Goal: Information Seeking & Learning: Check status

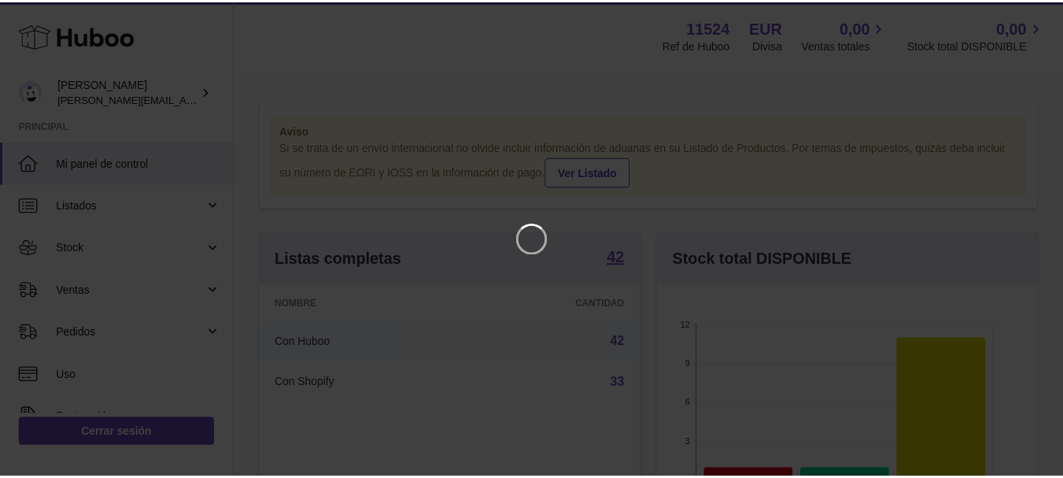
scroll to position [246, 385]
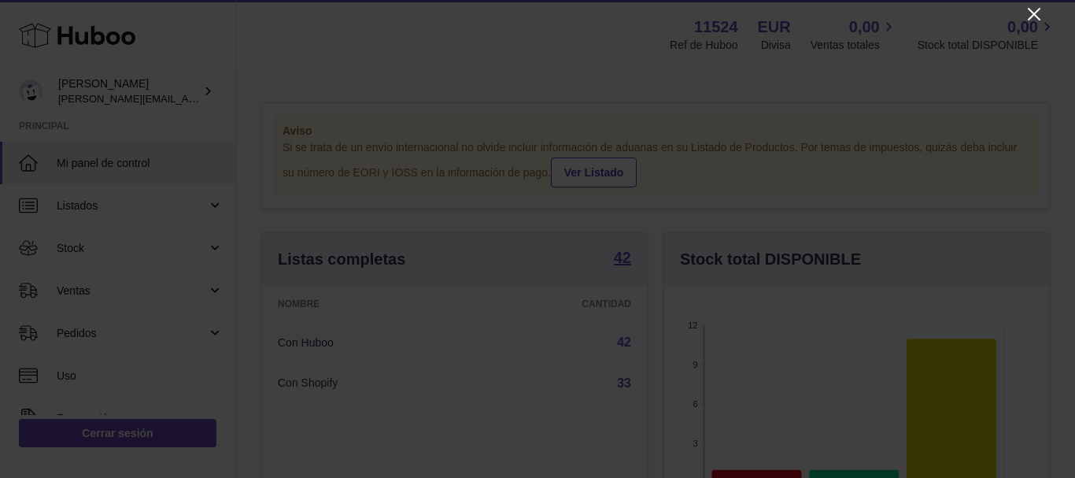
click at [1037, 17] on icon "Close" at bounding box center [1034, 14] width 13 height 13
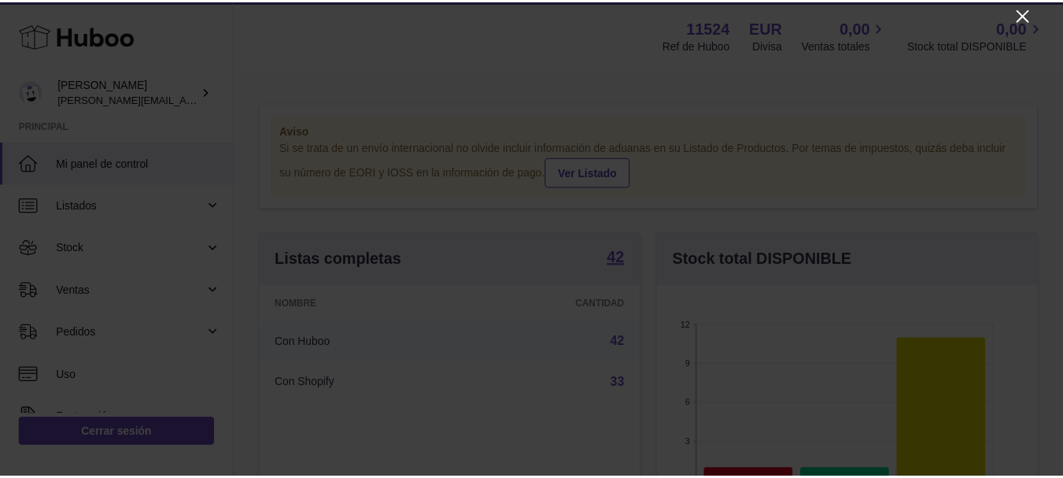
scroll to position [786782, 786648]
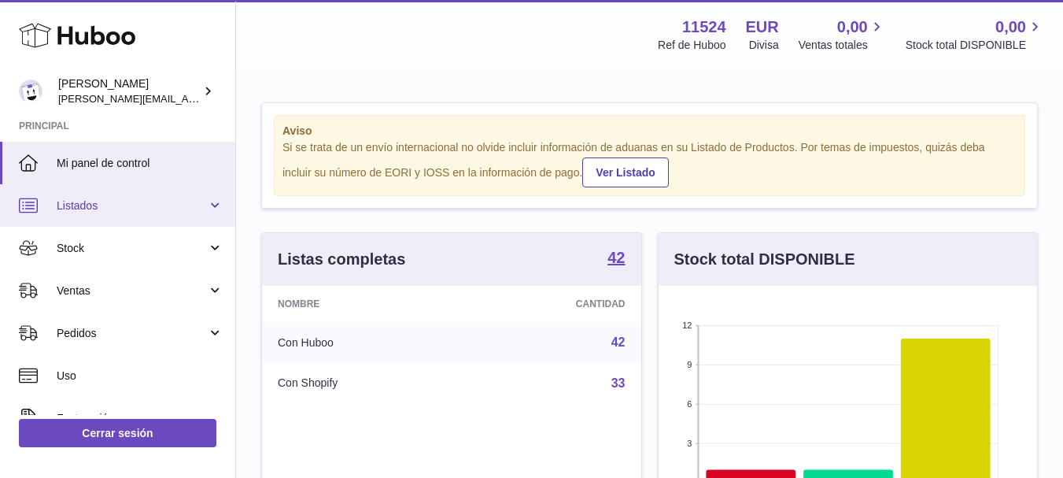
click at [203, 204] on span "Listados" at bounding box center [132, 205] width 150 height 15
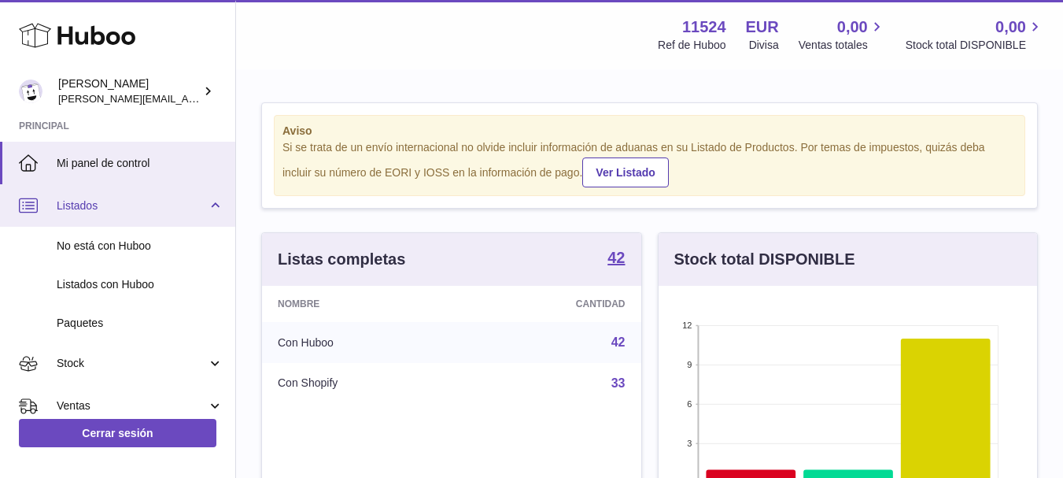
click at [203, 204] on span "Listados" at bounding box center [132, 205] width 150 height 15
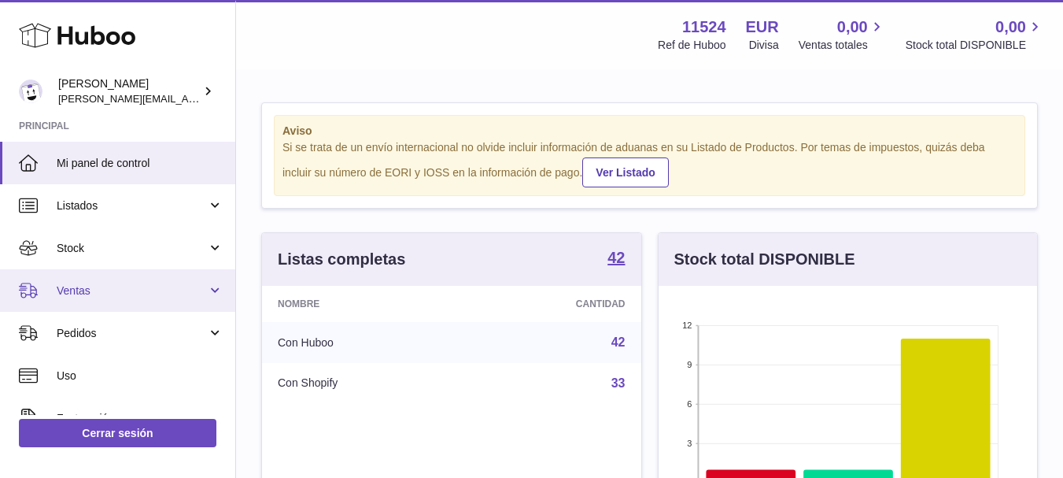
click at [204, 286] on link "Ventas" at bounding box center [117, 290] width 235 height 42
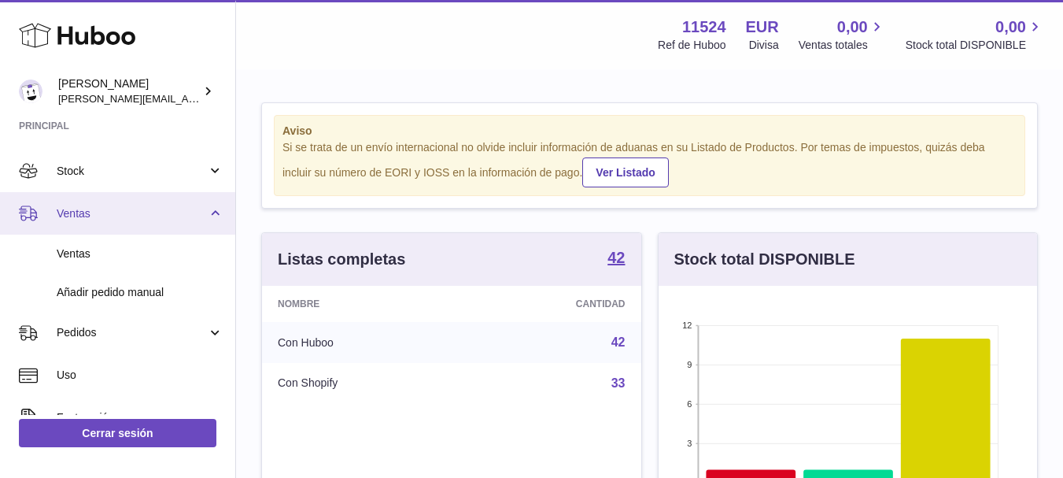
scroll to position [95, 0]
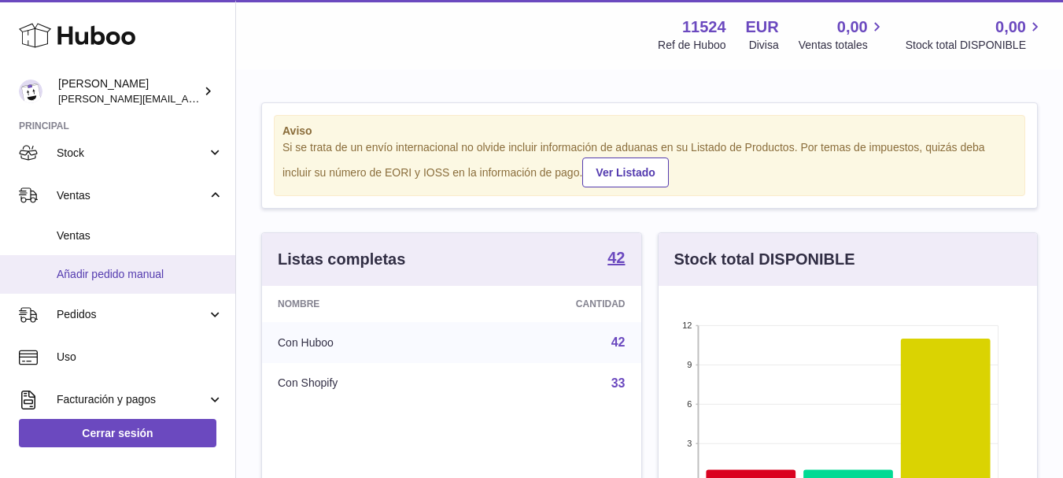
click at [133, 268] on span "Añadir pedido manual" at bounding box center [140, 274] width 167 height 15
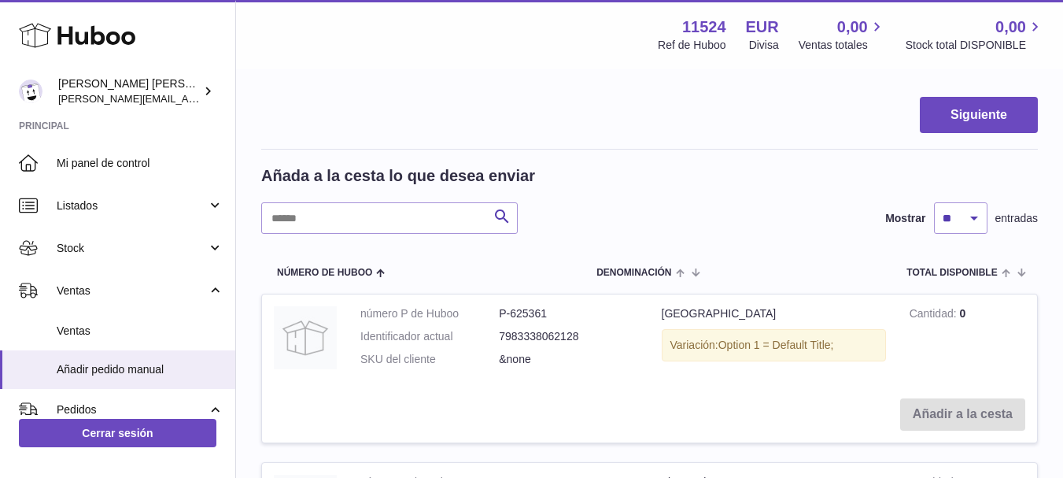
scroll to position [195, 0]
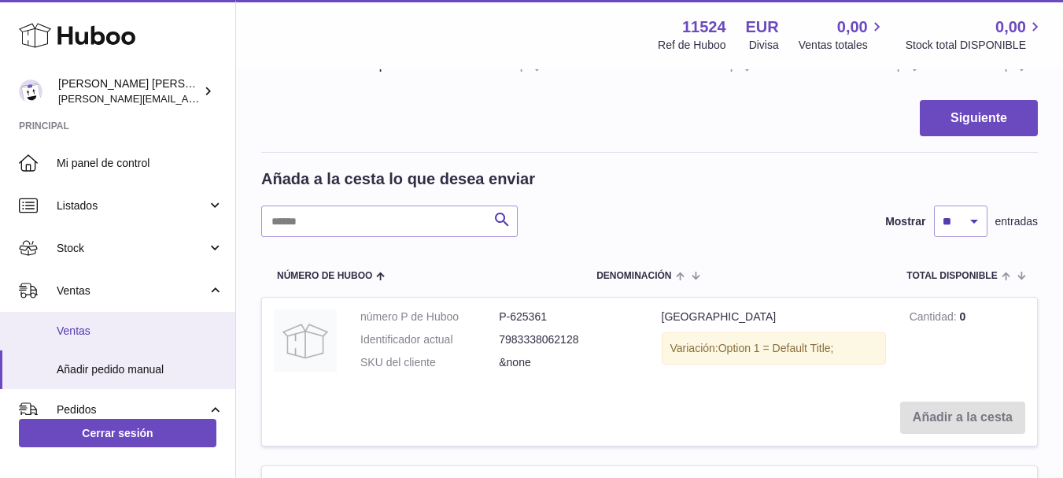
click at [113, 331] on span "Ventas" at bounding box center [140, 330] width 167 height 15
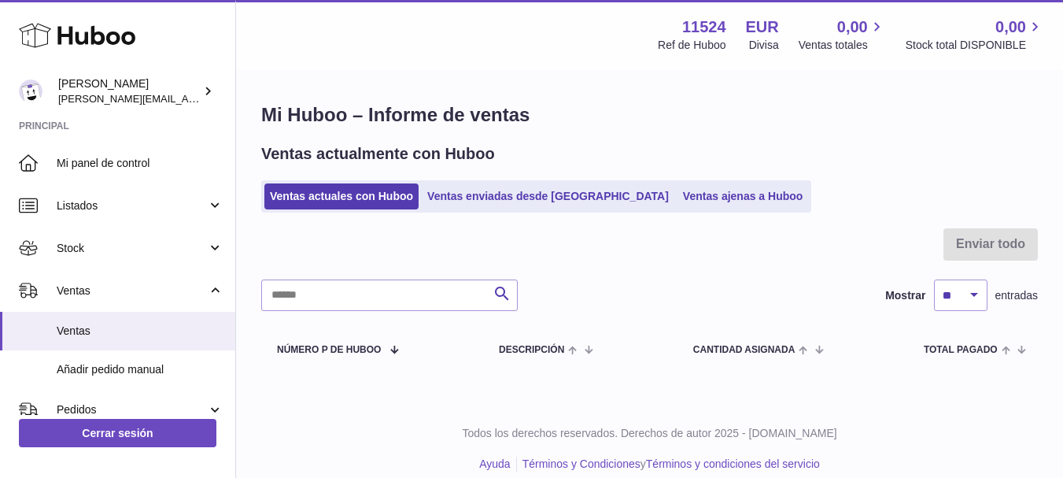
scroll to position [17, 0]
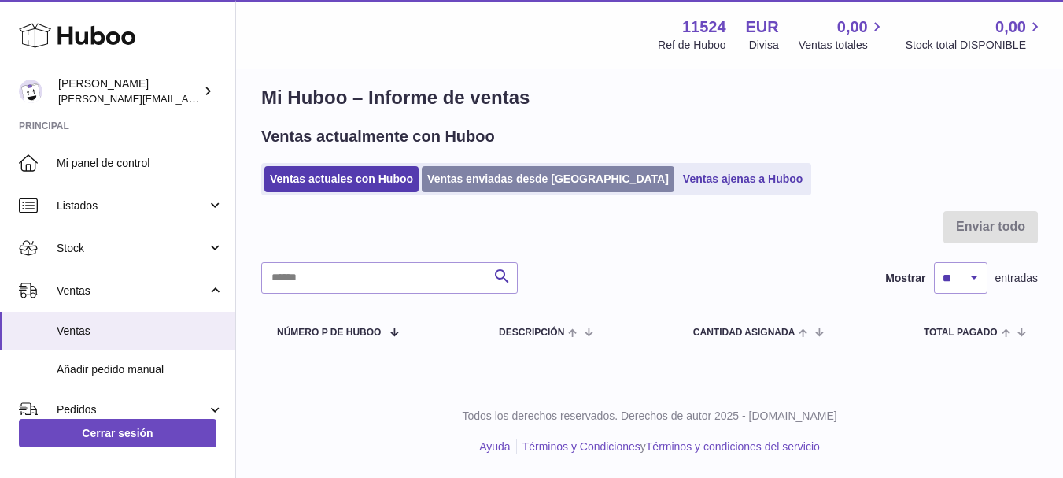
click at [468, 175] on link "Ventas enviadas desde [GEOGRAPHIC_DATA]" at bounding box center [548, 179] width 253 height 26
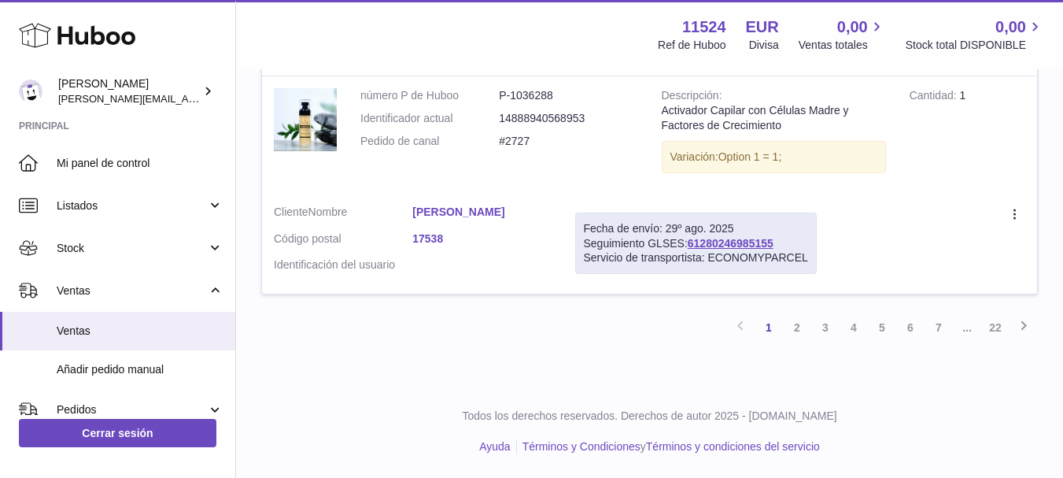
scroll to position [2769, 0]
click at [803, 326] on link "2" at bounding box center [797, 327] width 28 height 28
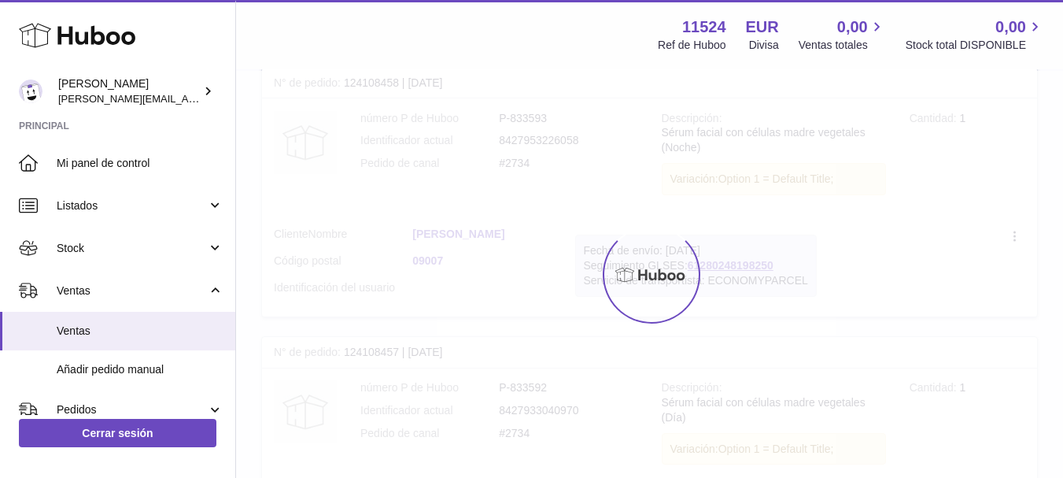
scroll to position [71, 0]
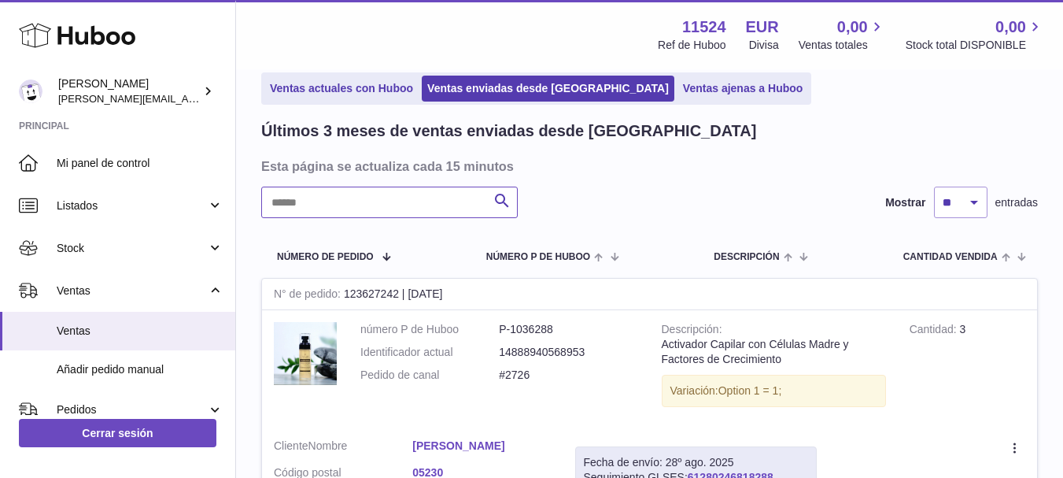
click at [445, 211] on input "text" at bounding box center [389, 202] width 257 height 31
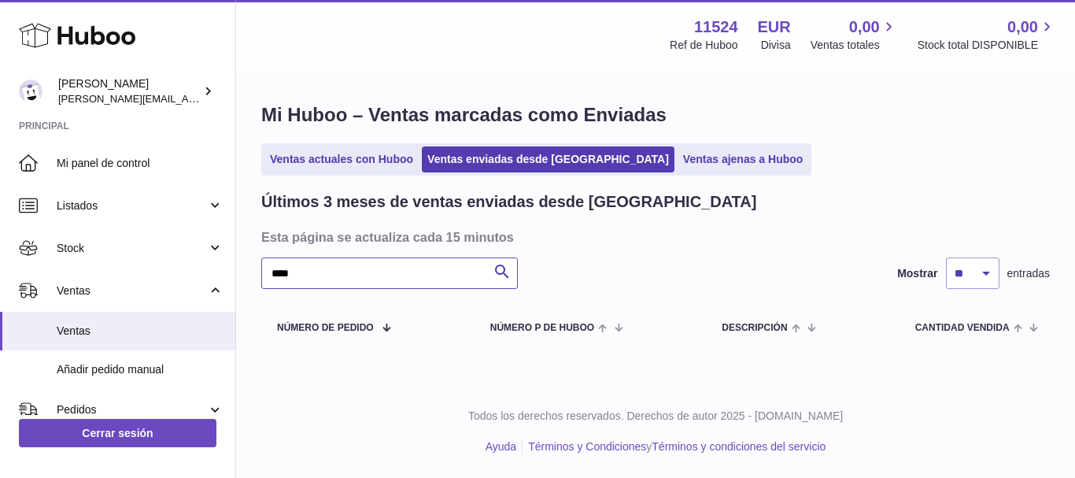
type input "****"
click at [635, 144] on ul "Ventas actuales con Huboo Ventas enviadas desde Huboo Ventas ajenas a Huboo" at bounding box center [536, 159] width 550 height 32
click at [678, 154] on link "Ventas ajenas a Huboo" at bounding box center [743, 159] width 131 height 26
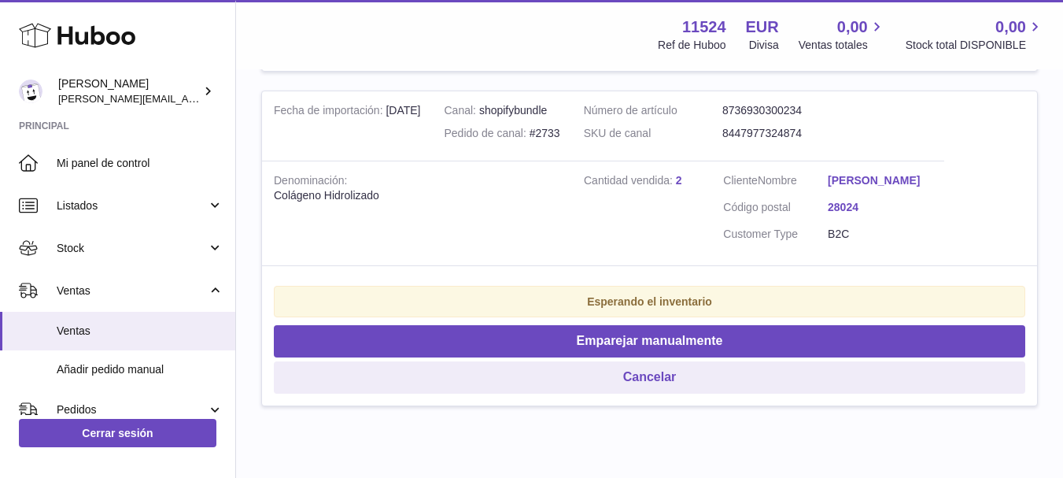
scroll to position [1867, 0]
